Goal: Use online tool/utility: Utilize a website feature to perform a specific function

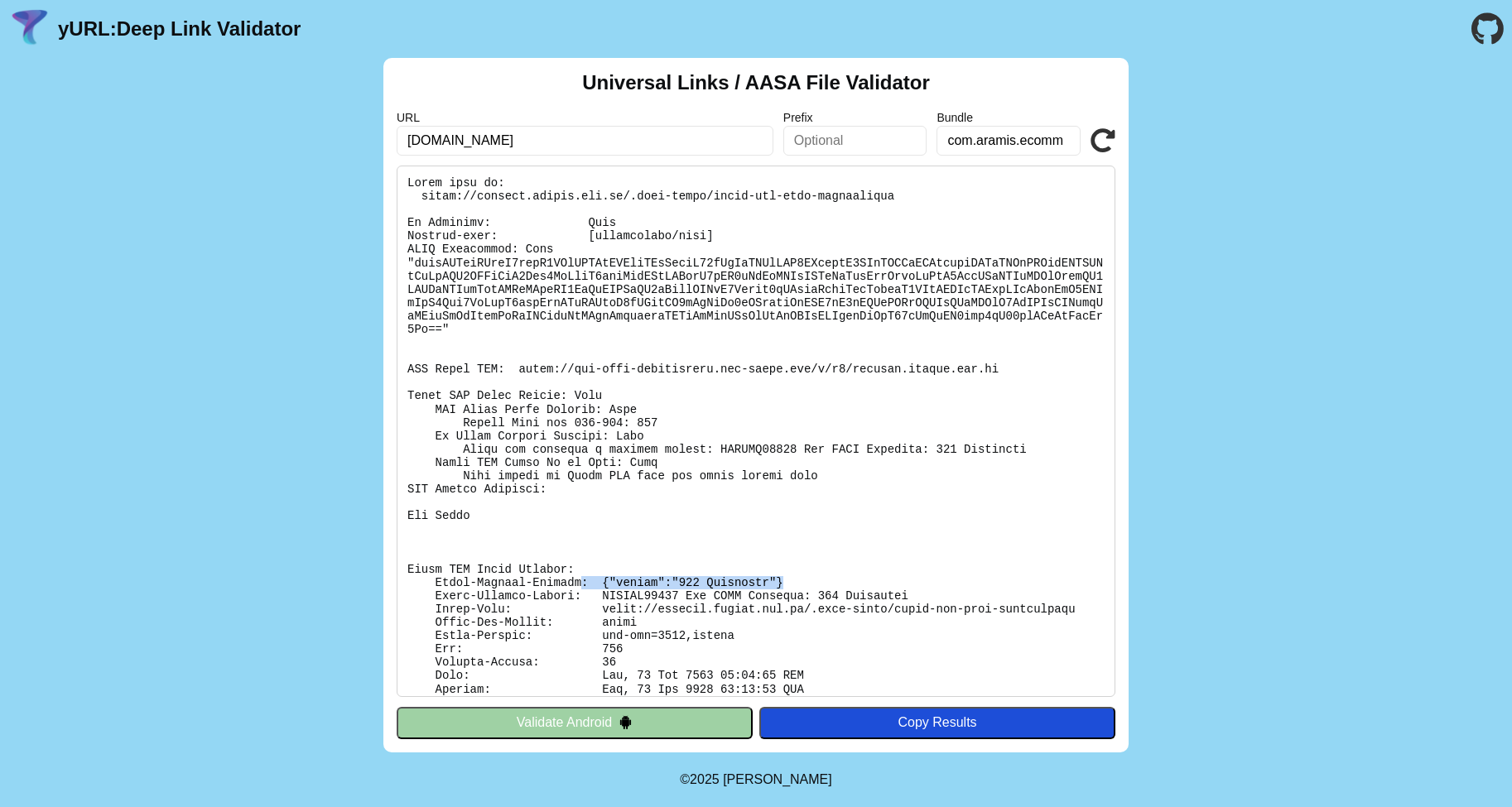
scroll to position [58, 0]
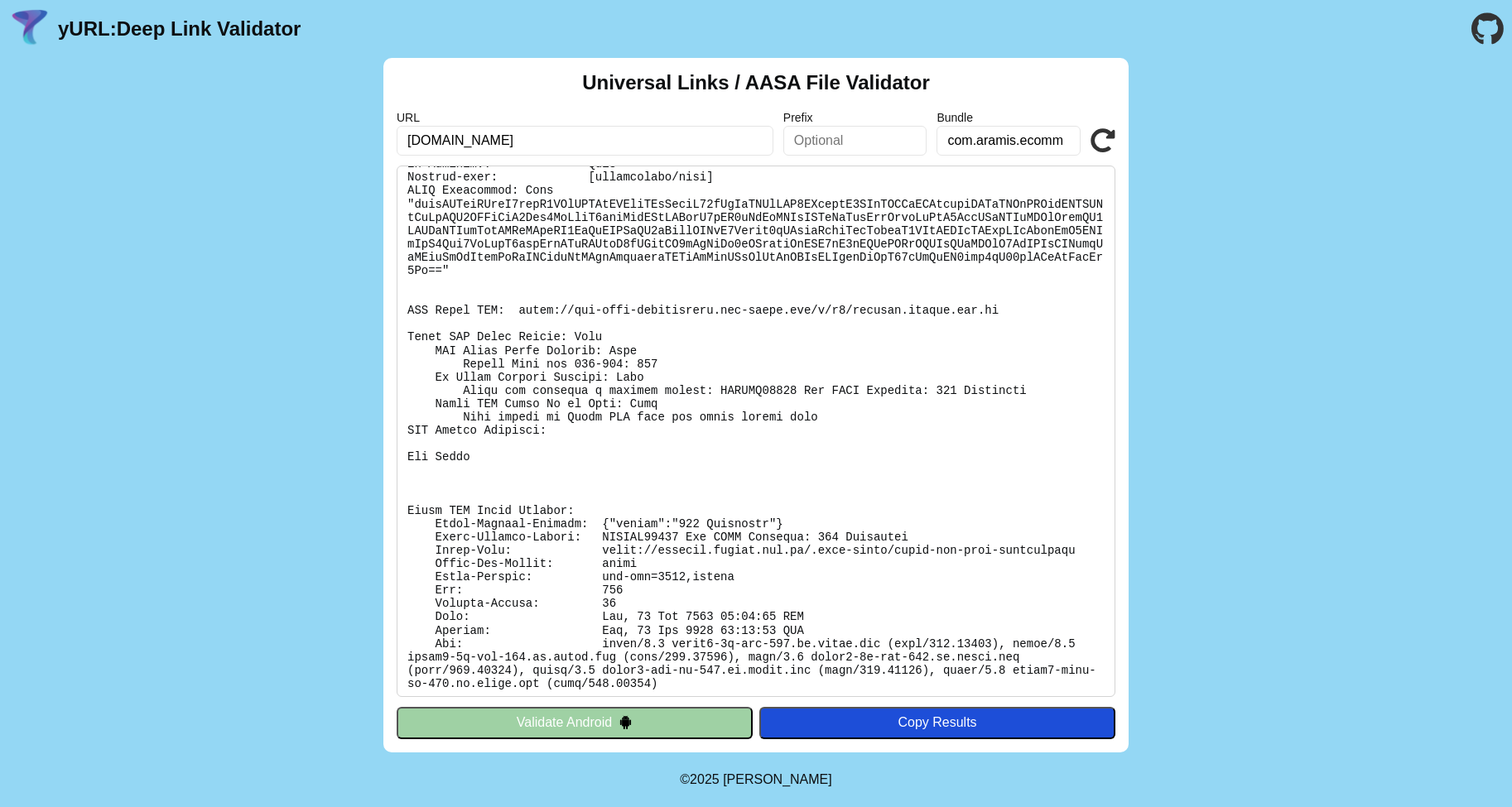
click at [592, 130] on input "[DOMAIN_NAME]" at bounding box center [584, 141] width 377 height 30
paste input "https://connect.aramis.com.br/.well-known/apple-app-site-association"
type input "[DOMAIN_NAME]"
click at [1096, 145] on icon at bounding box center [1102, 141] width 25 height 25
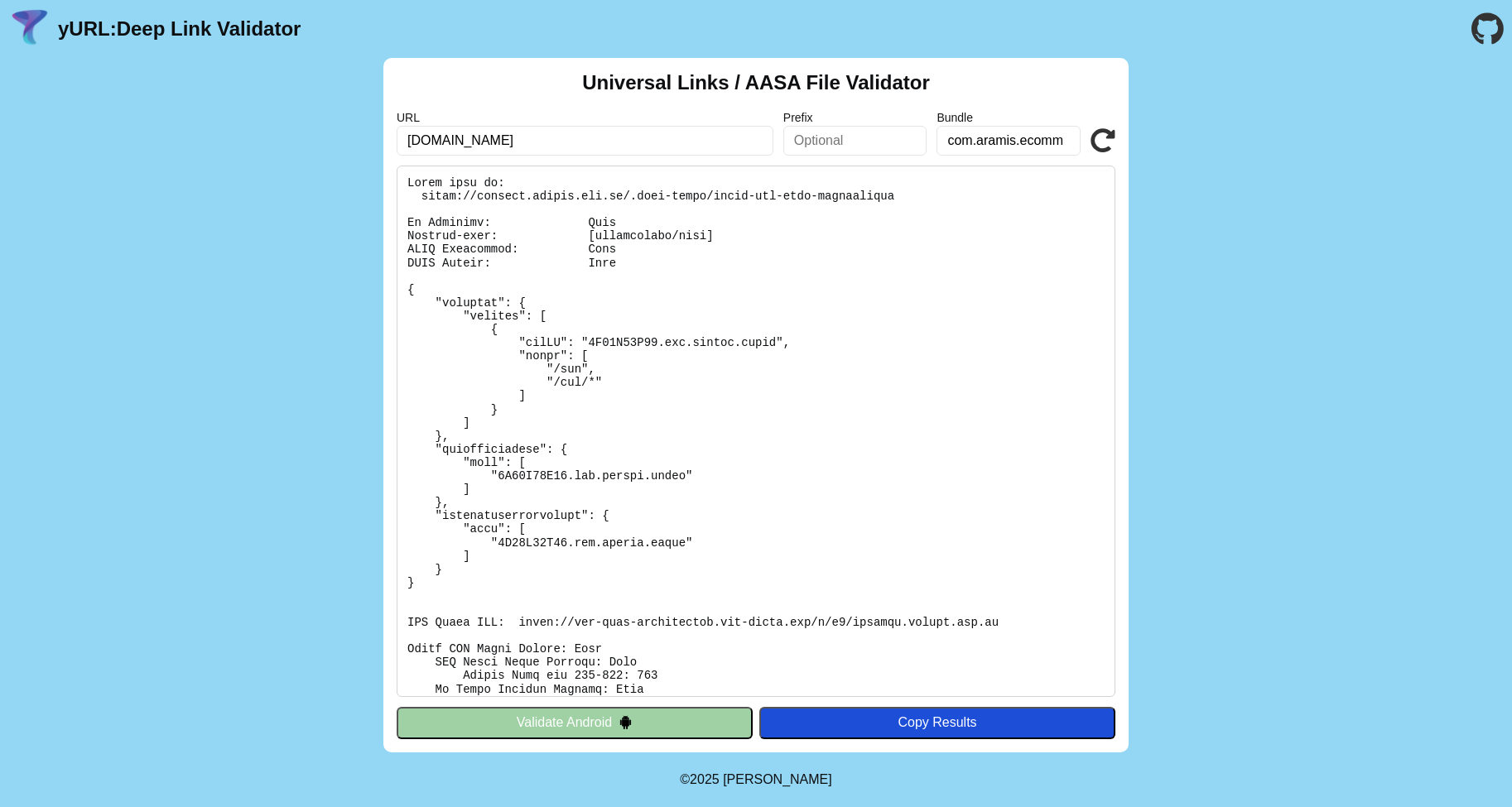
click at [817, 133] on input "text" at bounding box center [855, 141] width 144 height 30
type input "/path"
click at [1106, 136] on icon at bounding box center [1102, 141] width 25 height 25
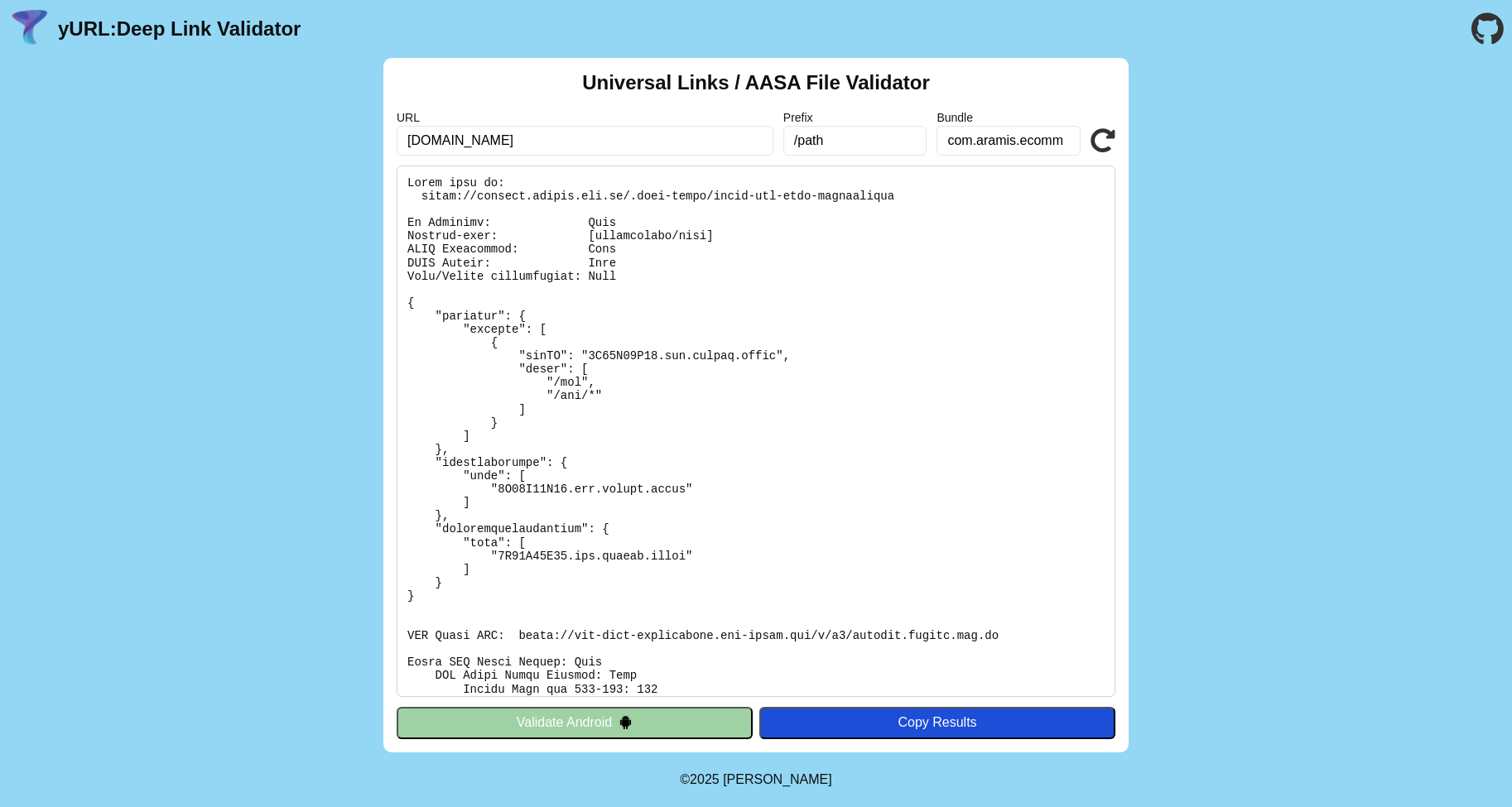
click at [411, 180] on pre at bounding box center [755, 432] width 719 height 532
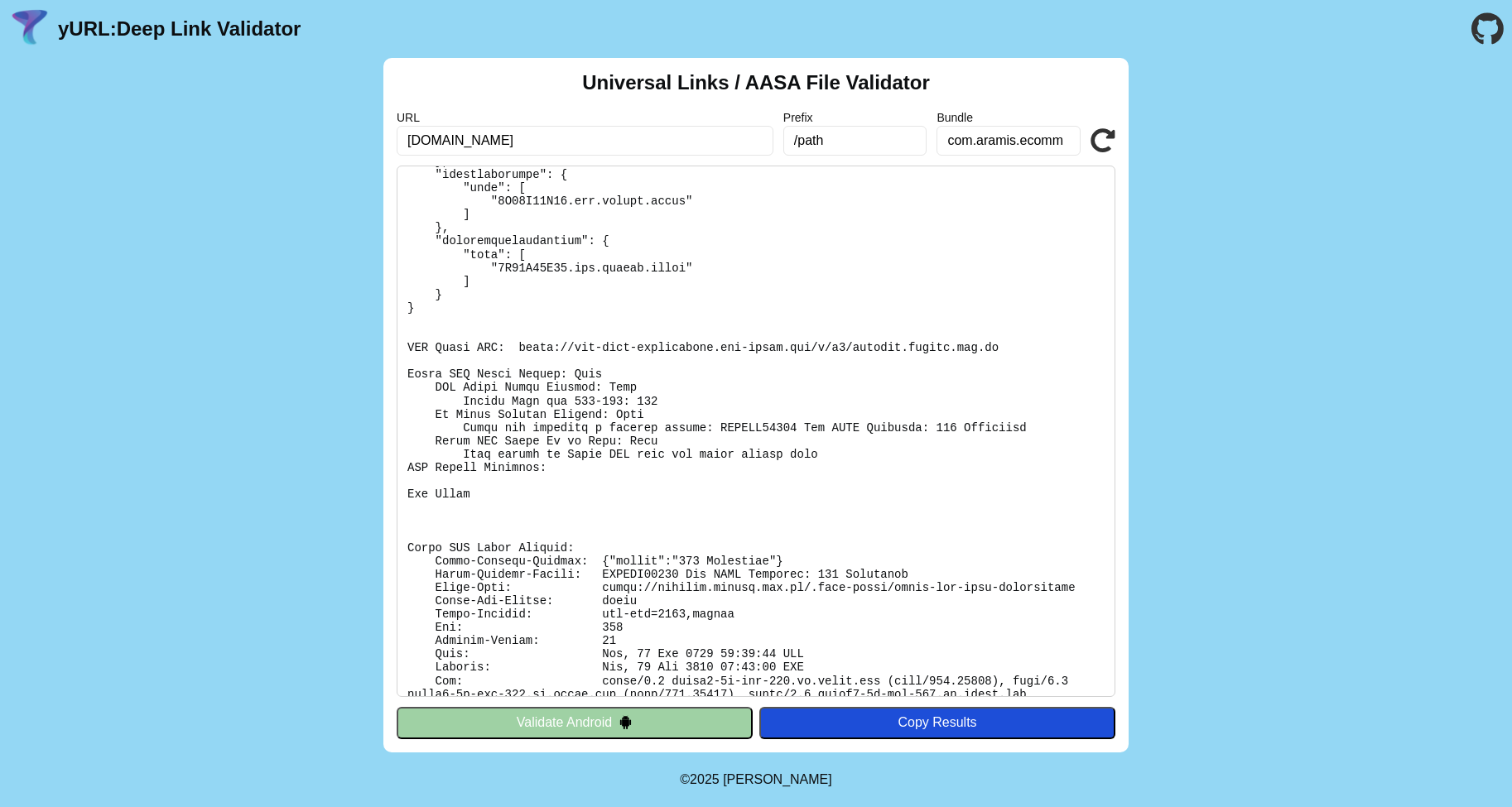
scroll to position [323, 0]
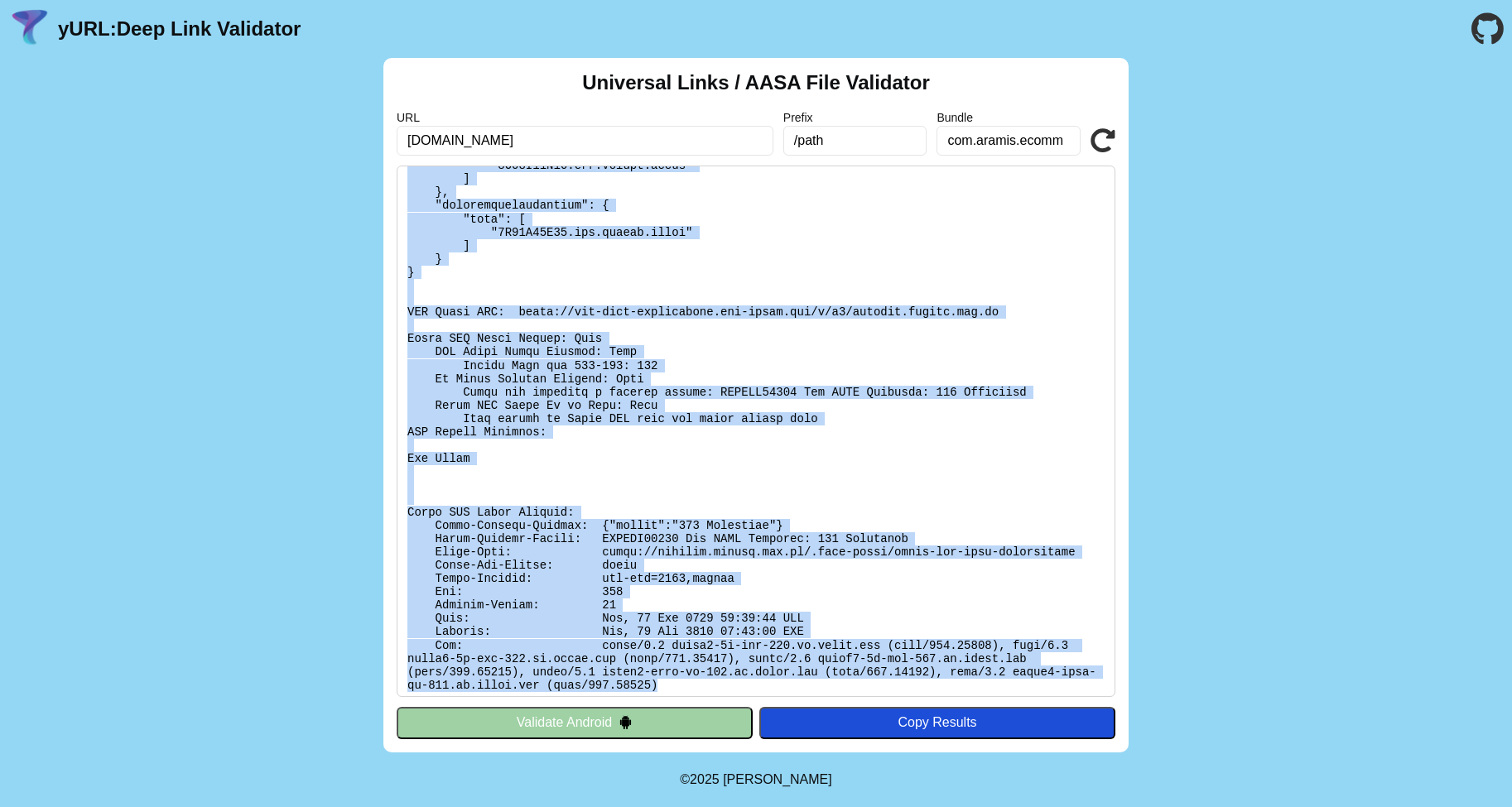
drag, startPoint x: 410, startPoint y: 180, endPoint x: 693, endPoint y: 684, distance: 578.0
click at [693, 684] on pre at bounding box center [755, 432] width 719 height 532
copy pre "Found file at: [URL][DOMAIN_NAME] No Redirect: Pass Content-type: [application/…"
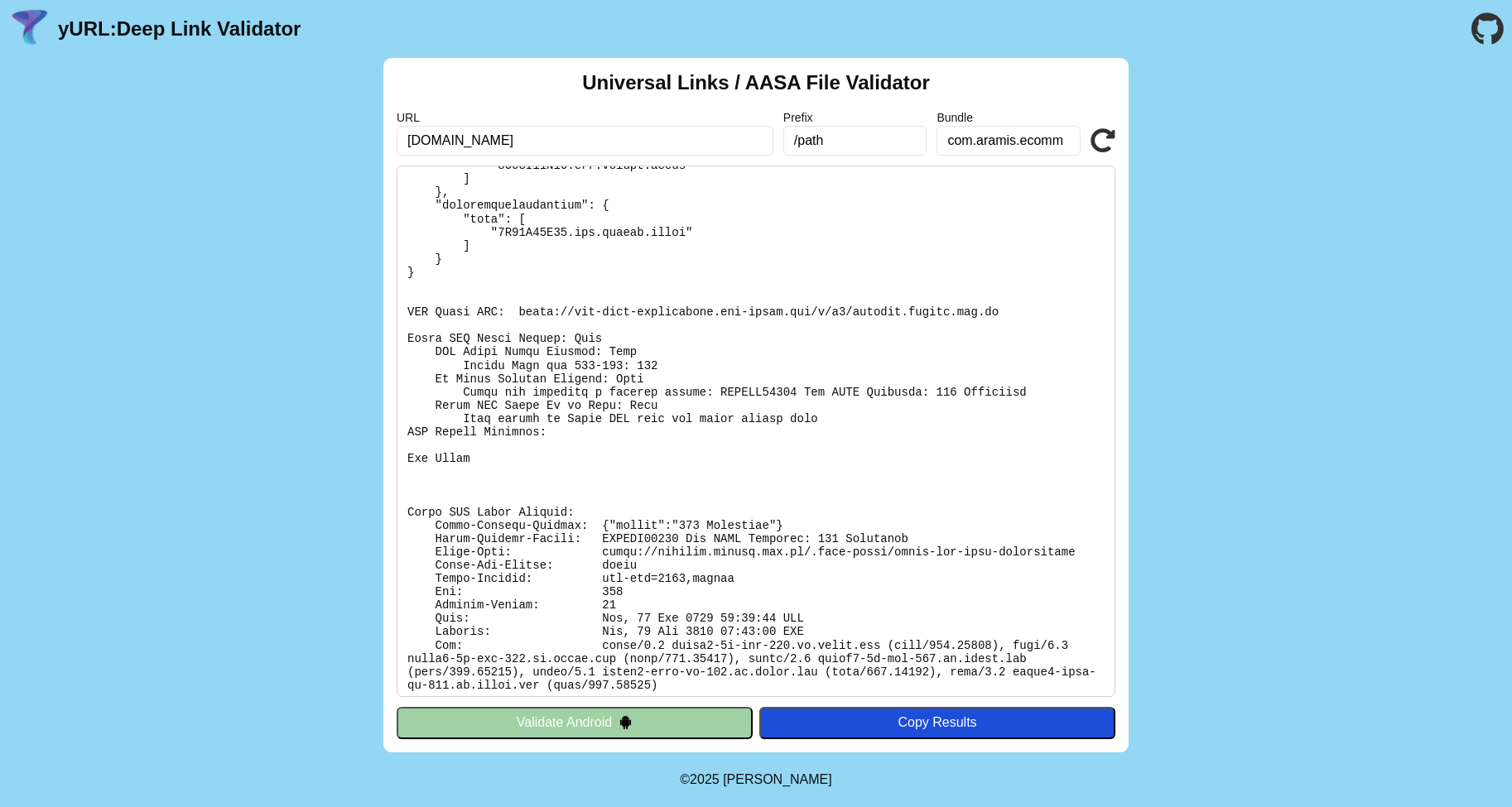
click at [833, 143] on input "/path" at bounding box center [855, 141] width 144 height 30
drag, startPoint x: 833, startPoint y: 142, endPoint x: 748, endPoint y: 142, distance: 85.0
click at [749, 142] on div "URL connect.aramis.com.br Prefix /path Bundle com.aramis.ecomm Validate" at bounding box center [755, 133] width 719 height 45
click at [1091, 136] on icon at bounding box center [1102, 141] width 25 height 25
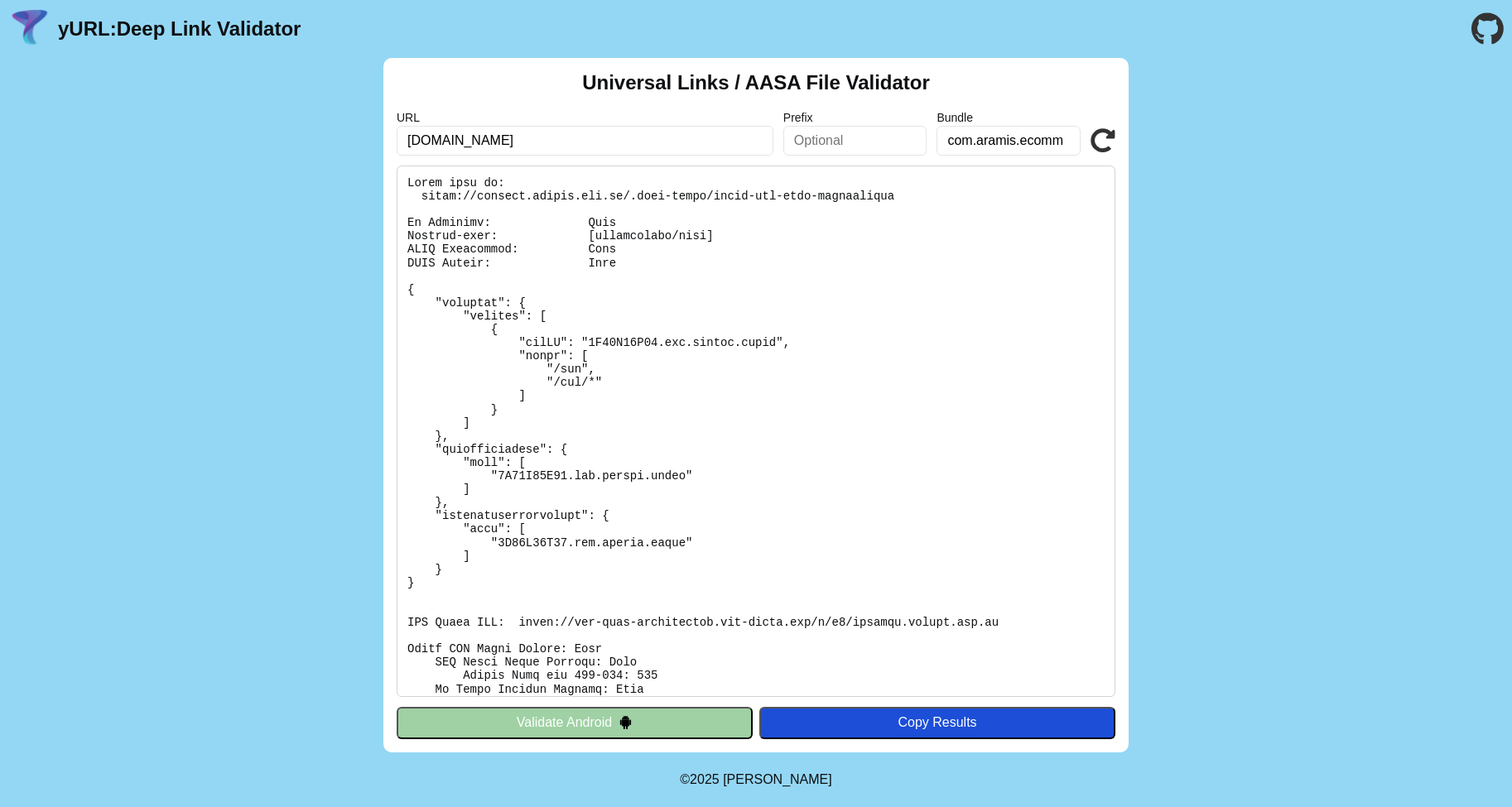
click at [665, 141] on input "[DOMAIN_NAME]" at bounding box center [584, 141] width 377 height 30
click at [477, 140] on input "[DOMAIN_NAME]" at bounding box center [584, 141] width 377 height 30
click at [562, 140] on input "[DOMAIN_NAME]" at bounding box center [584, 141] width 377 height 30
drag, startPoint x: 562, startPoint y: 140, endPoint x: 383, endPoint y: 140, distance: 179.0
click at [383, 140] on div "Universal Links / AASA File Validator URL [DOMAIN_NAME] Prefix Bundle com.arami…" at bounding box center [756, 405] width 1512 height 694
